Goal: Information Seeking & Learning: Learn about a topic

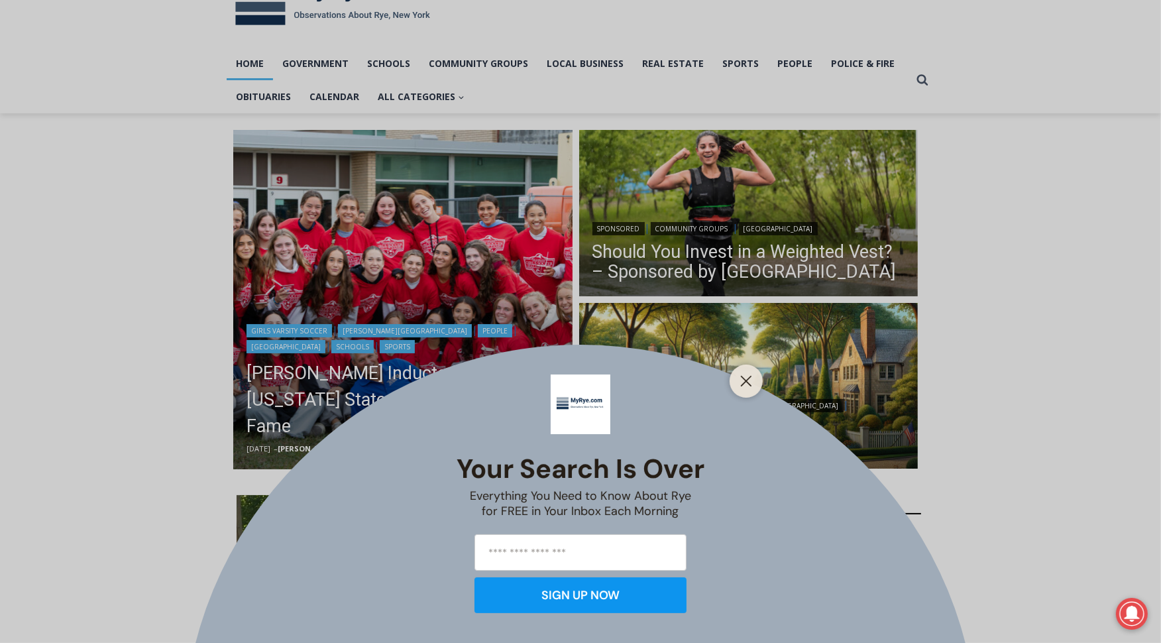
scroll to position [66, 0]
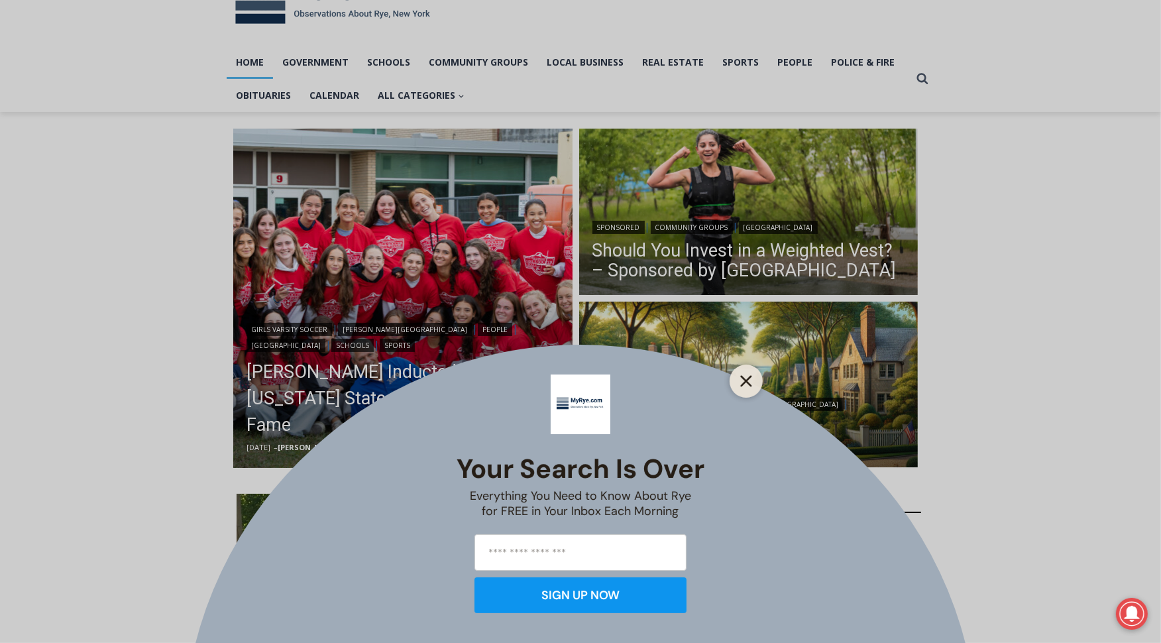
click at [747, 382] on line "Close" at bounding box center [745, 380] width 9 height 9
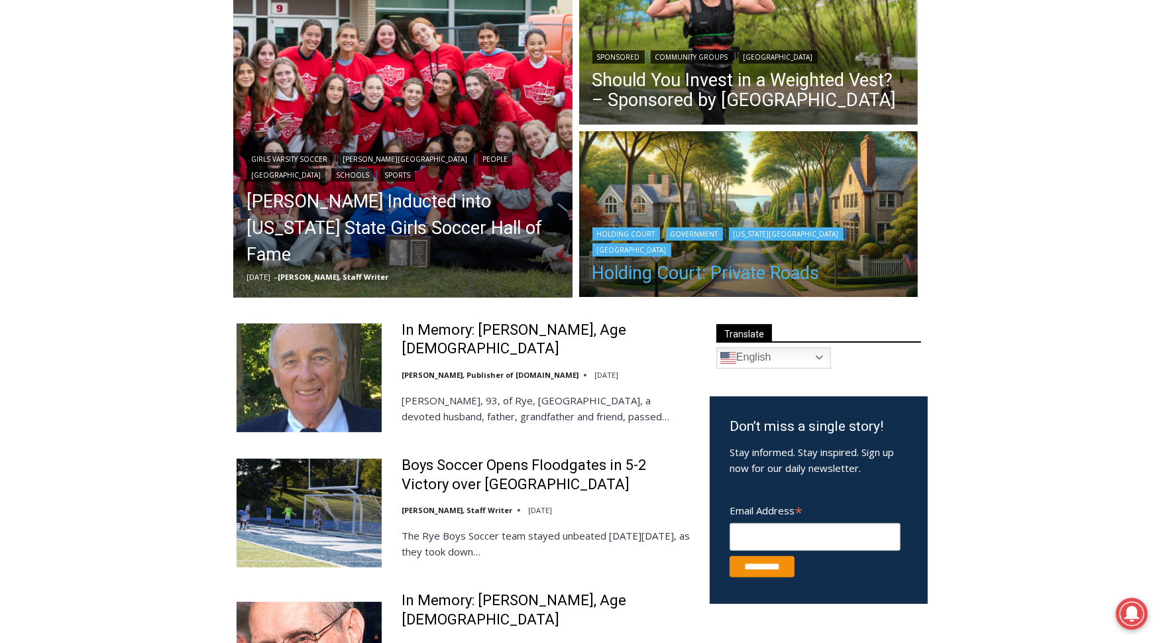
scroll to position [247, 0]
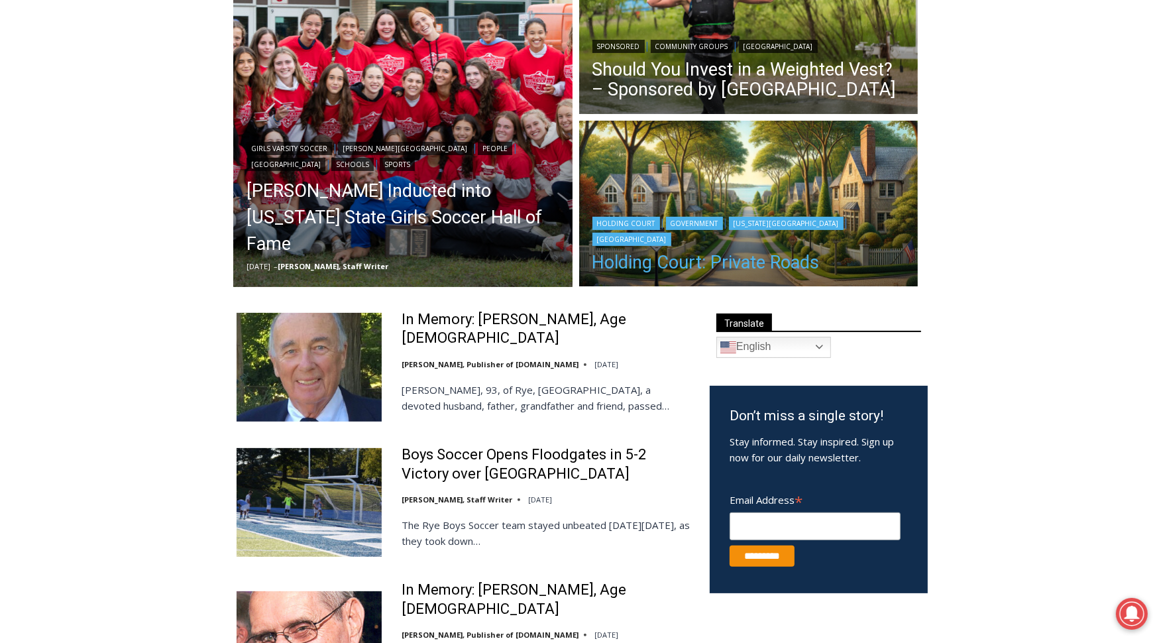
click at [718, 266] on link "Holding Court: Private Roads" at bounding box center [748, 262] width 313 height 20
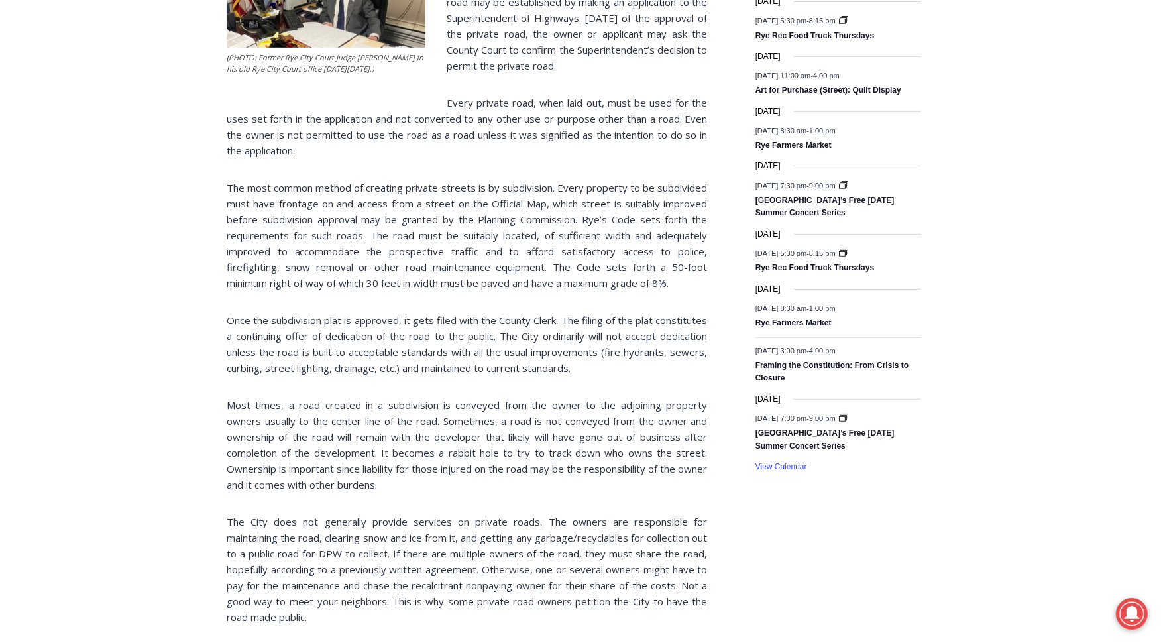
scroll to position [1148, 0]
